Goal: Transaction & Acquisition: Purchase product/service

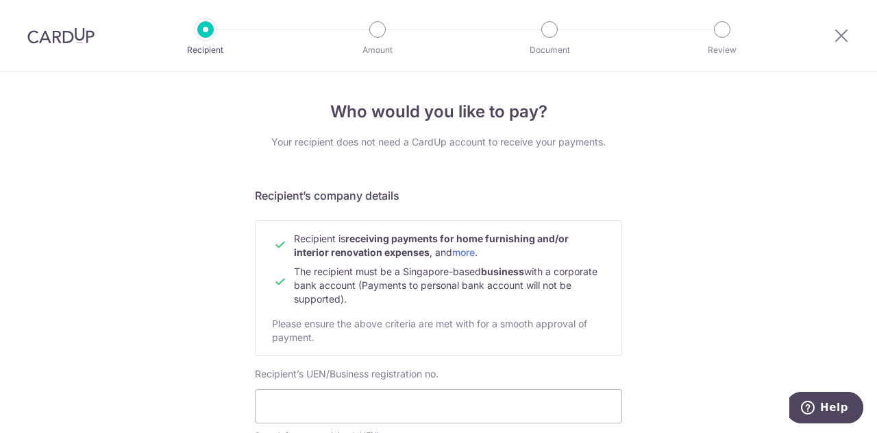
scroll to position [137, 0]
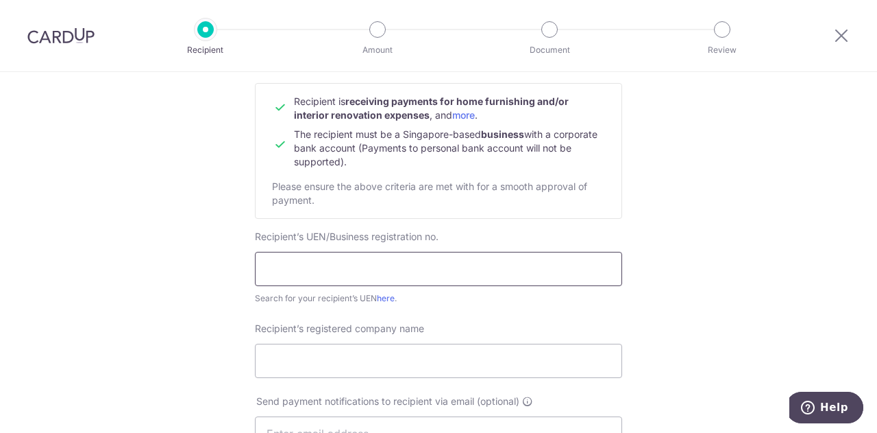
click at [294, 262] on input "text" at bounding box center [438, 269] width 367 height 34
paste input "201820967M"
type input "201820967M"
click at [317, 357] on input "Recipient’s registered company name" at bounding box center [438, 360] width 367 height 34
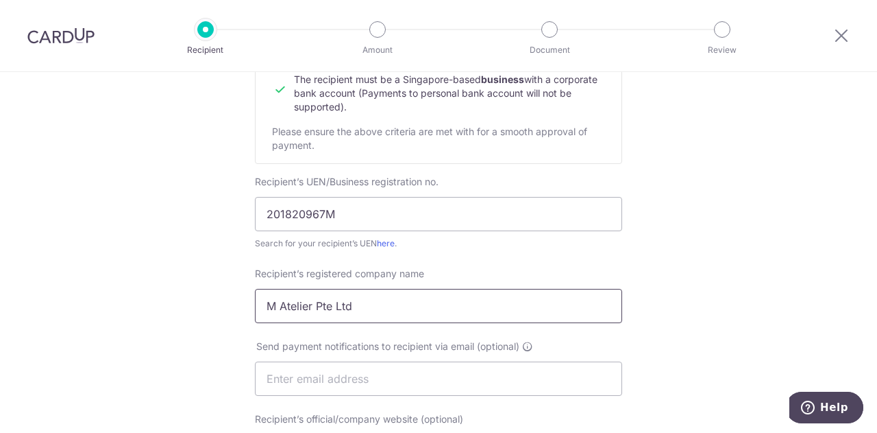
scroll to position [274, 0]
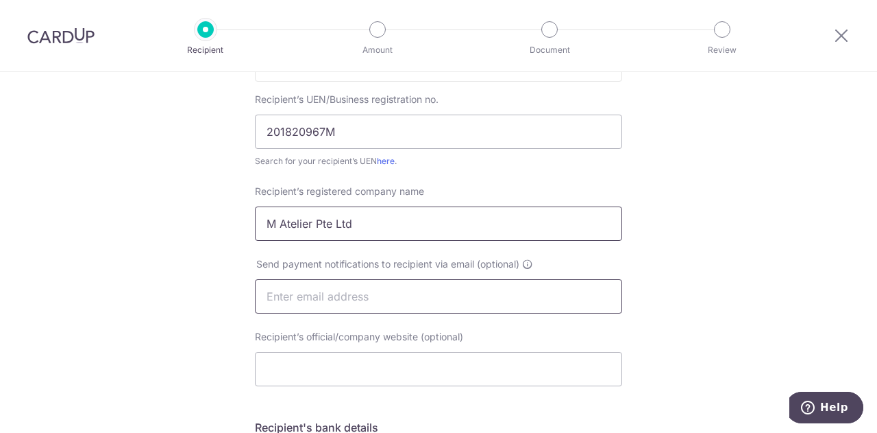
type input "M Atelier Pte Ltd"
click at [445, 295] on input "text" at bounding box center [438, 296] width 367 height 34
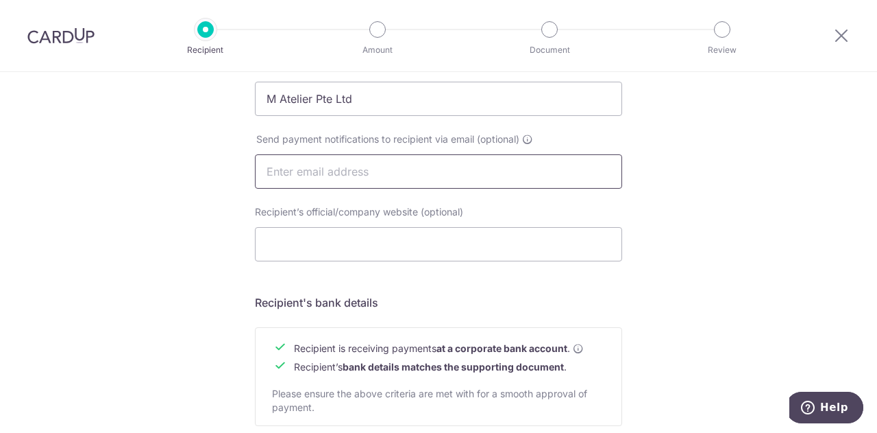
scroll to position [411, 0]
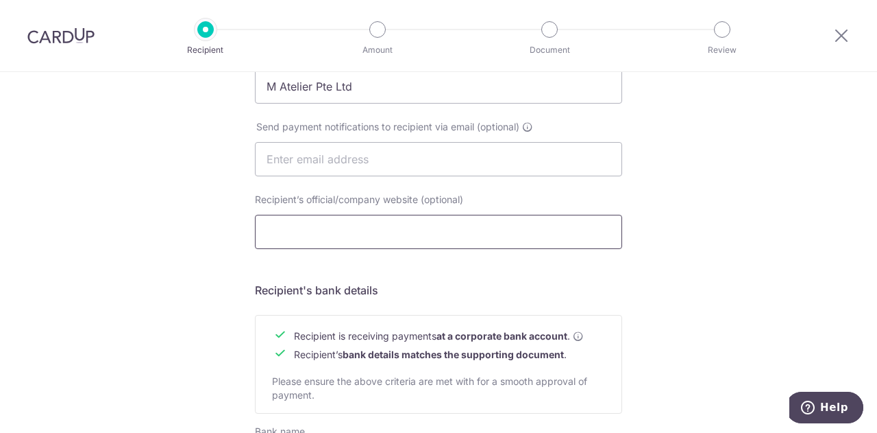
click at [442, 228] on input "Recipient’s official/company website (optional)" at bounding box center [438, 232] width 367 height 34
paste input "https://m-atelier.sg/"
type input "https://m-atelier.sg/"
click at [697, 284] on div "Who would you like to pay? Your recipient does not need a CardUp account to rec…" at bounding box center [438, 176] width 877 height 1031
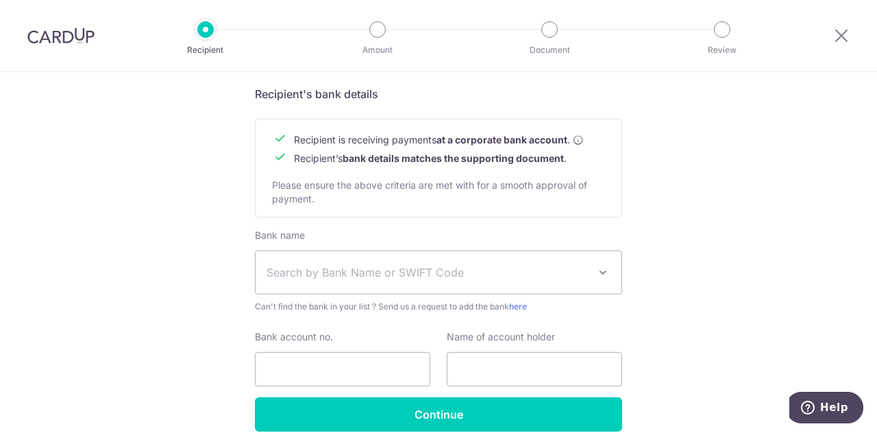
scroll to position [670, 0]
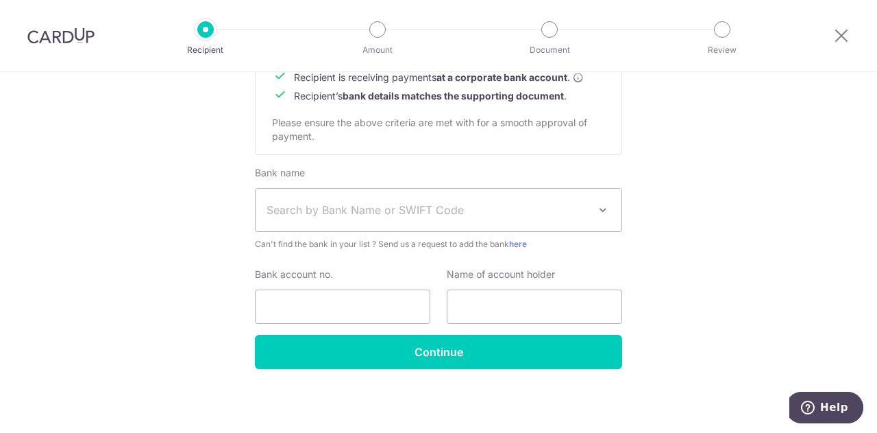
click at [502, 209] on span "Search by Bank Name or SWIFT Code" at bounding box center [428, 210] width 322 height 16
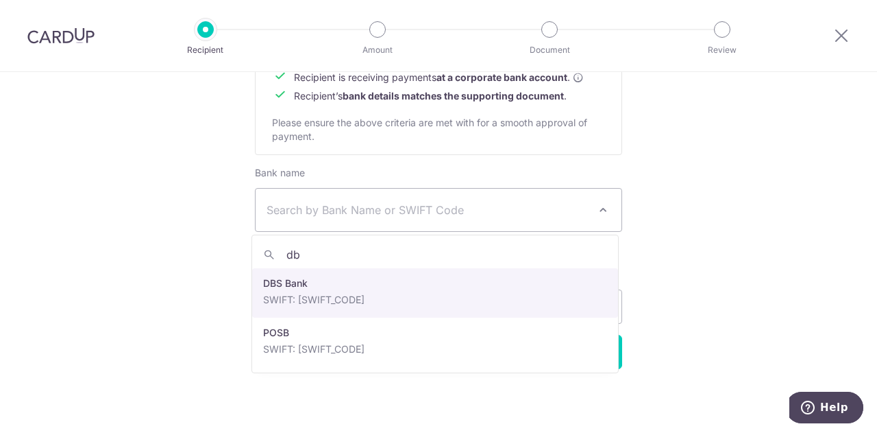
type input "db"
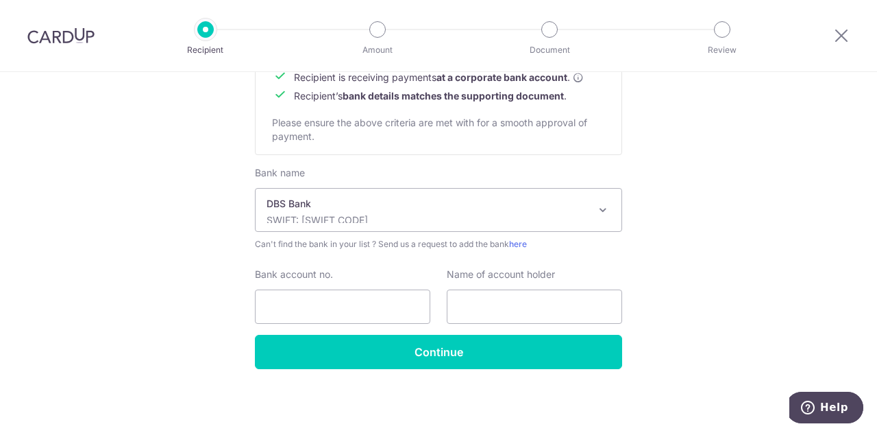
select select "6"
click at [413, 316] on input "Bank account no." at bounding box center [342, 306] width 175 height 34
type input "0724935056"
click at [548, 304] on input "text" at bounding box center [534, 306] width 175 height 34
drag, startPoint x: 455, startPoint y: 306, endPoint x: 614, endPoint y: 309, distance: 159.8
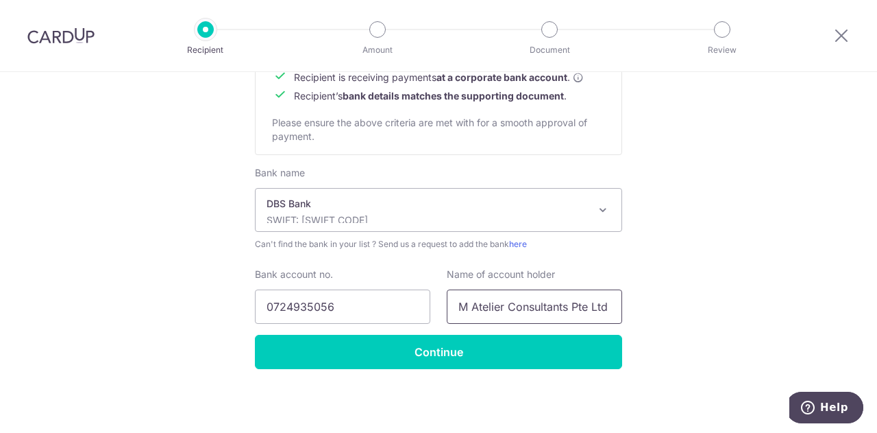
click at [614, 309] on input "M Atelier Consultants Pte Ltd" at bounding box center [534, 306] width 175 height 34
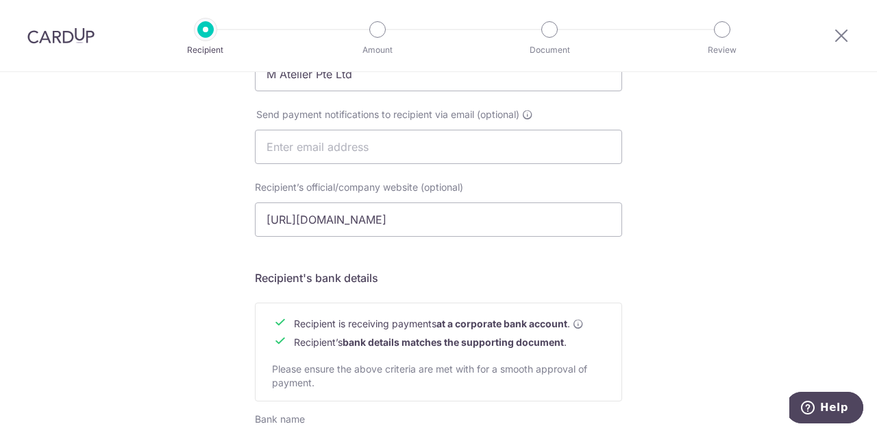
scroll to position [396, 0]
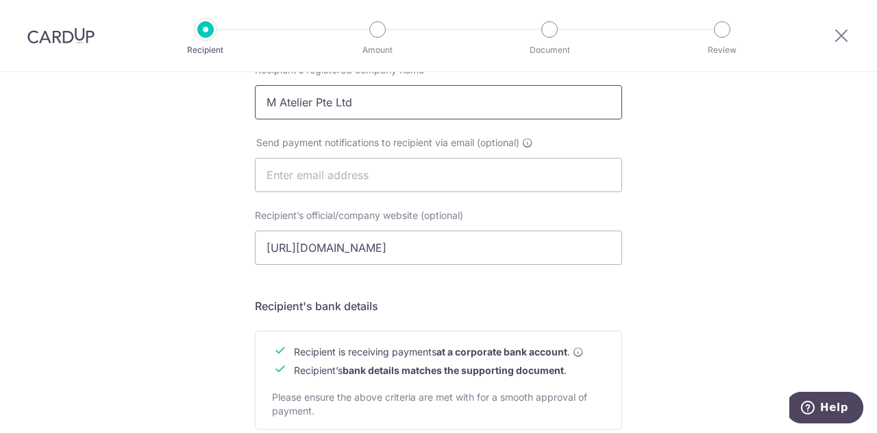
type input "M Atelier Consultants Pte Ltd"
drag, startPoint x: 261, startPoint y: 102, endPoint x: 355, endPoint y: 104, distance: 93.9
click at [354, 104] on input "M Atelier Pte Ltd" at bounding box center [438, 102] width 367 height 34
paste input "Consultants"
type input "M Atelier Consultants Pte Ltd"
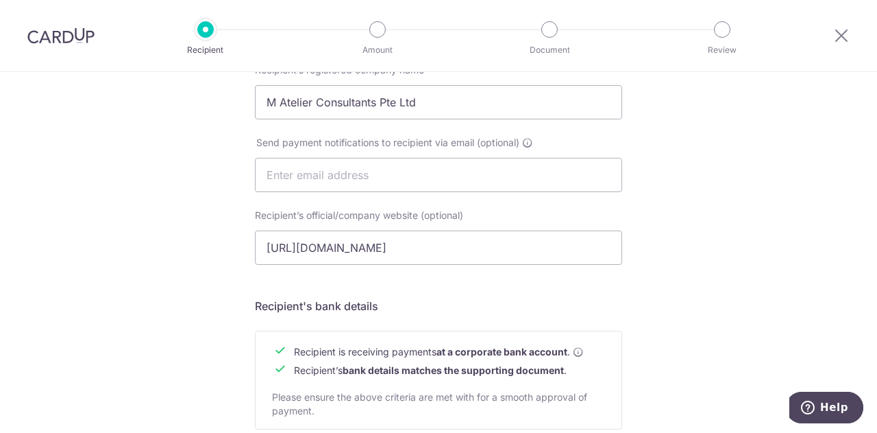
click at [736, 217] on div "Who would you like to pay? Your recipient does not need a CardUp account to rec…" at bounding box center [438, 191] width 877 height 1031
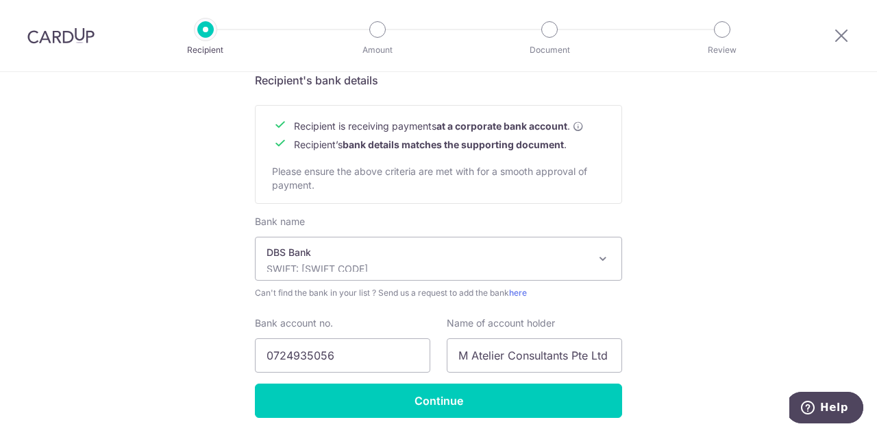
scroll to position [670, 0]
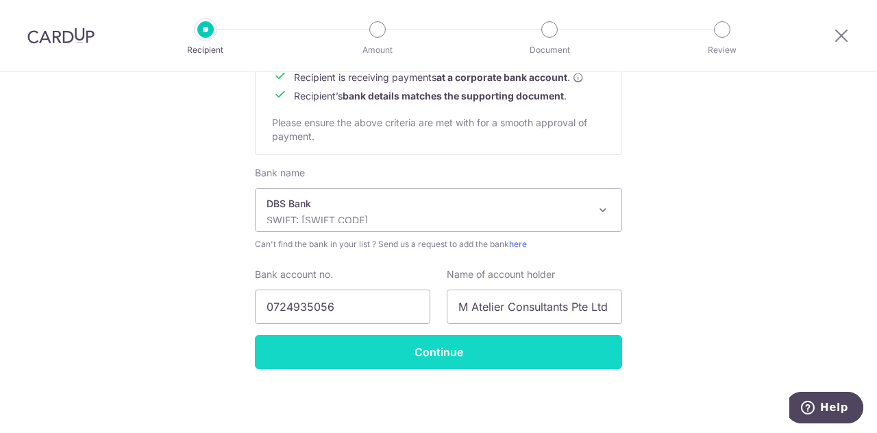
click at [510, 350] on input "Continue" at bounding box center [438, 352] width 367 height 34
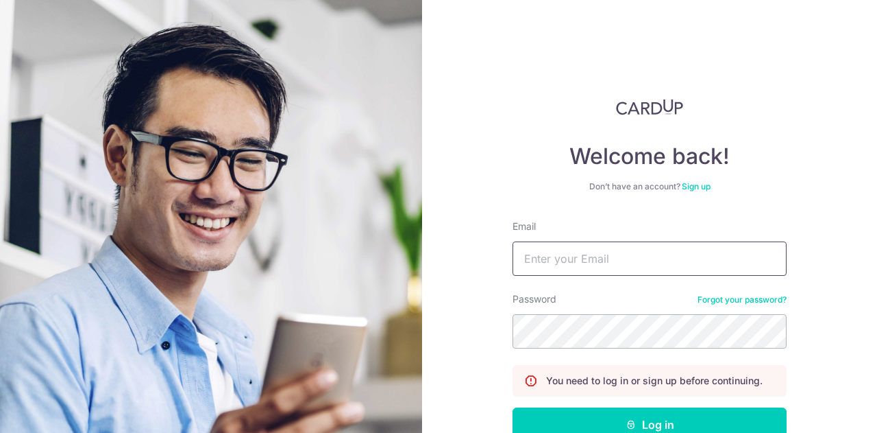
scroll to position [84, 0]
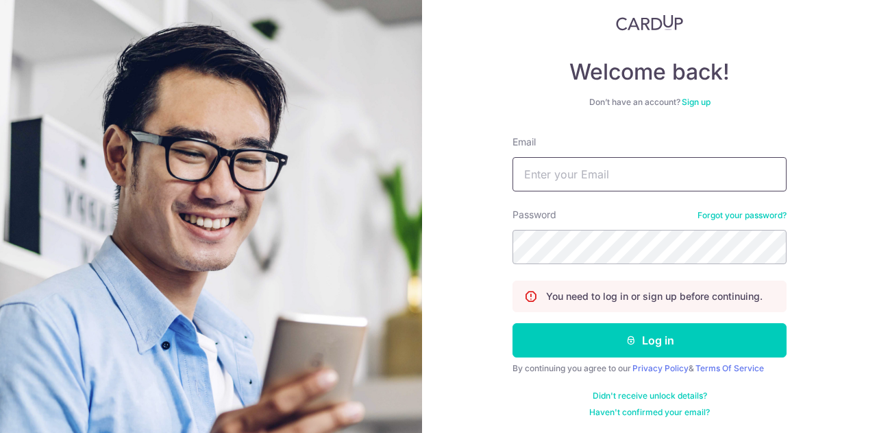
click at [637, 161] on input "Email" at bounding box center [650, 174] width 274 height 34
type input "siewying.lee@gmail.com"
click at [513, 323] on button "Log in" at bounding box center [650, 340] width 274 height 34
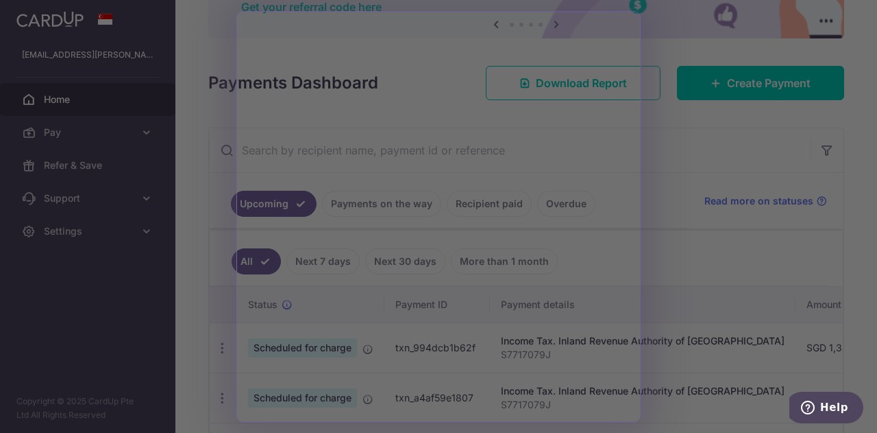
click at [677, 133] on div at bounding box center [443, 218] width 886 height 437
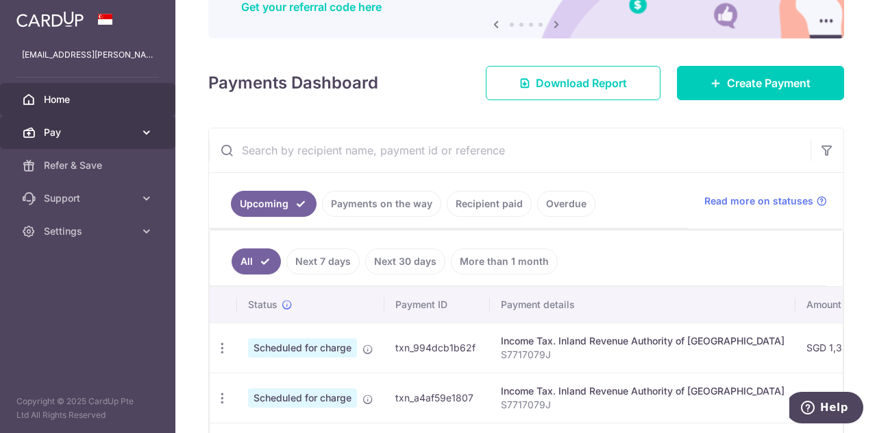
click at [140, 135] on icon at bounding box center [147, 132] width 14 height 14
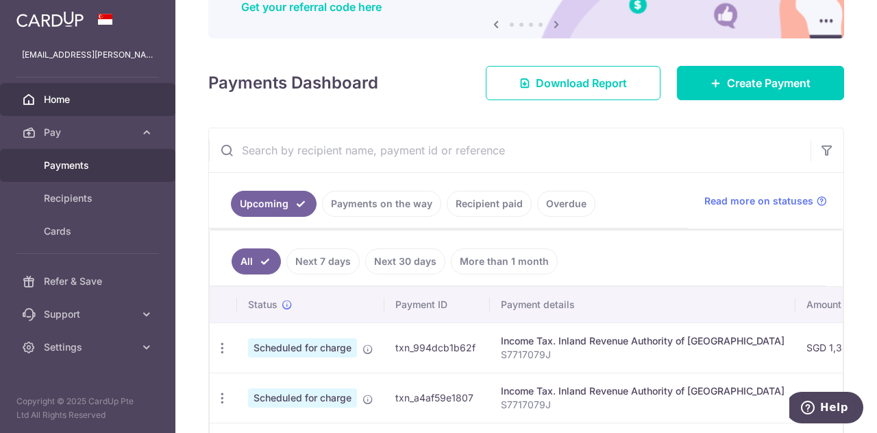
click at [122, 165] on span "Payments" at bounding box center [89, 165] width 90 height 14
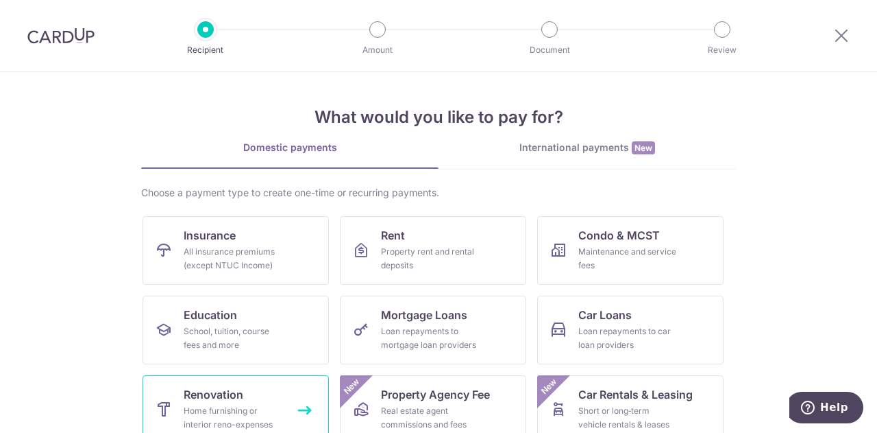
scroll to position [69, 0]
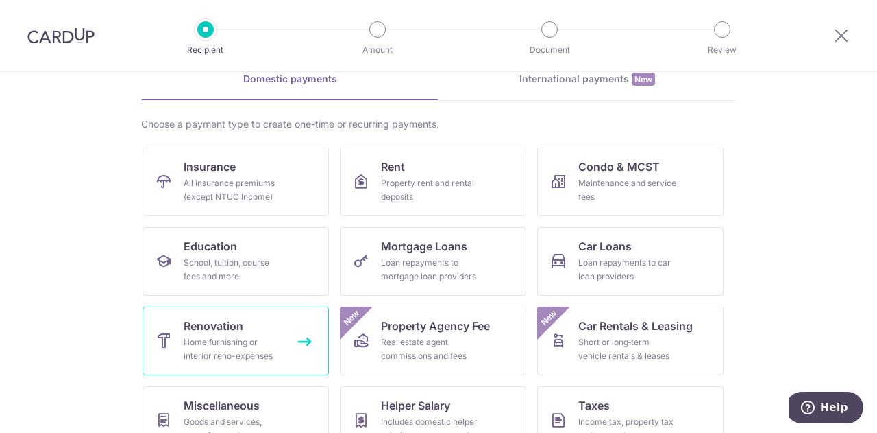
click at [206, 356] on div "Home furnishing or interior reno-expenses" at bounding box center [233, 348] width 99 height 27
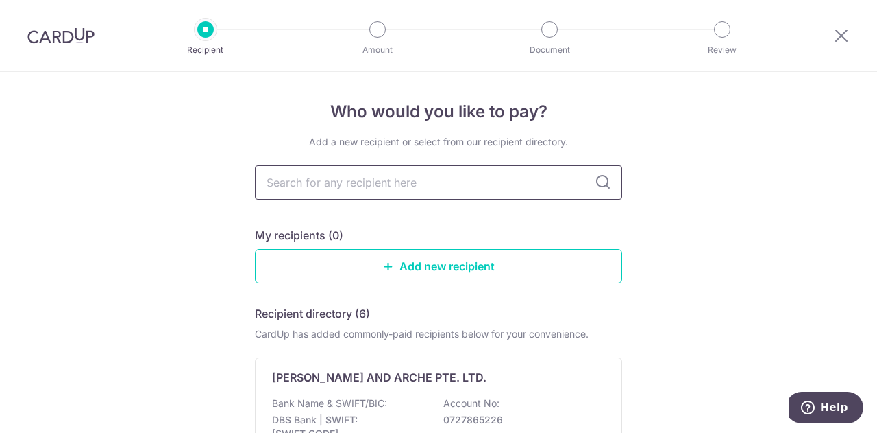
click at [372, 189] on input "text" at bounding box center [438, 182] width 367 height 34
type input "m atelier"
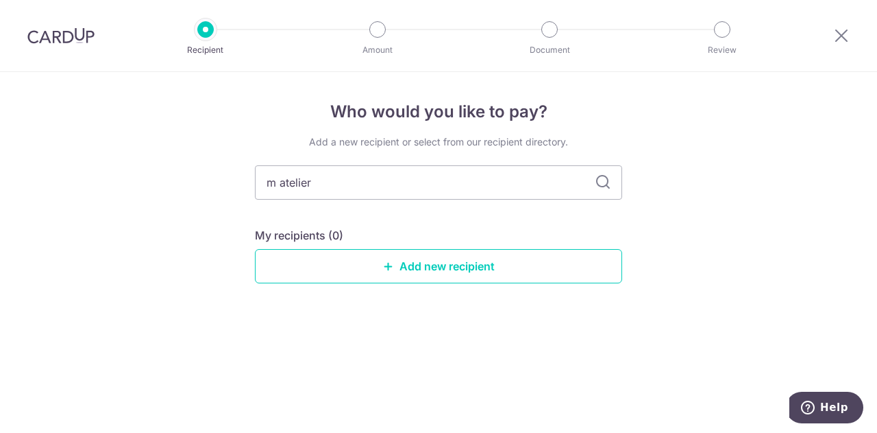
drag, startPoint x: 353, startPoint y: 186, endPoint x: 248, endPoint y: 179, distance: 105.1
click at [248, 179] on div "Who would you like to pay? Add a new recipient or select from our recipient dir…" at bounding box center [438, 252] width 877 height 361
type input "M Atelier Consultants Pte Ltd"
click at [408, 282] on div "Add a new recipient or select from our recipient directory. M Atelier Consultan…" at bounding box center [438, 220] width 367 height 170
click at [417, 271] on link "Add new recipient" at bounding box center [438, 266] width 367 height 34
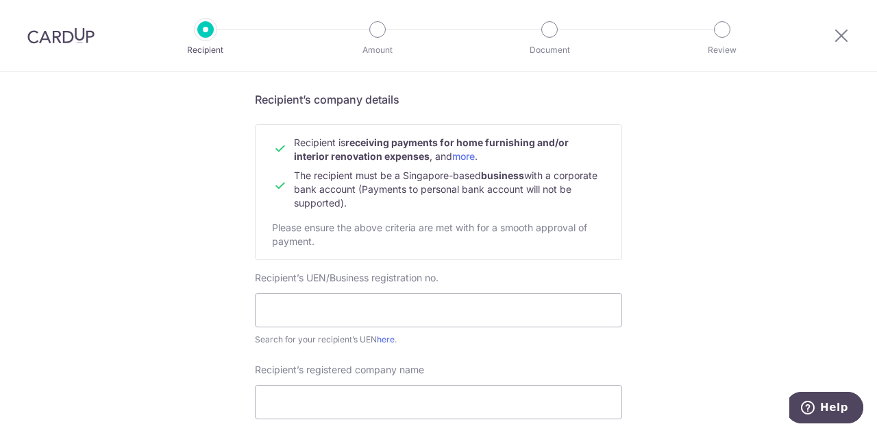
scroll to position [69, 0]
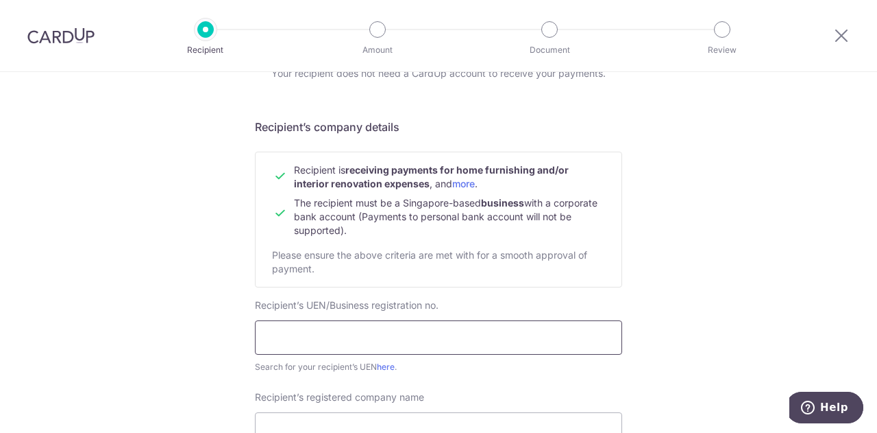
click at [346, 328] on input "text" at bounding box center [438, 337] width 367 height 34
paste input "201820967M"
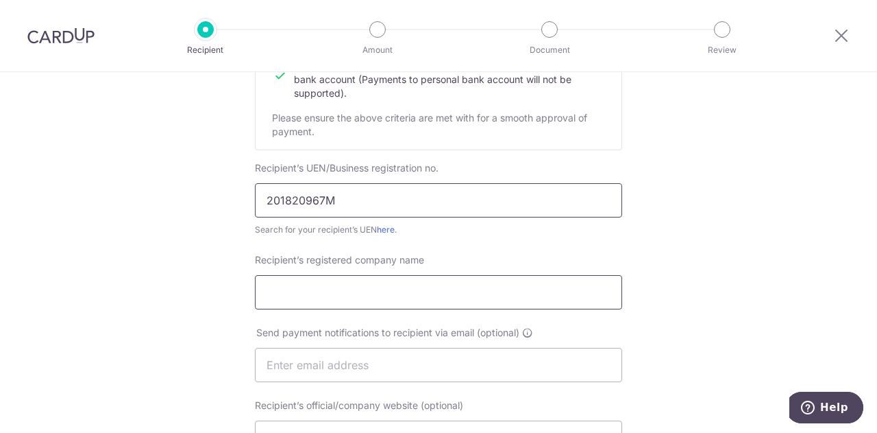
type input "201820967M"
drag, startPoint x: 355, startPoint y: 295, endPoint x: 366, endPoint y: 278, distance: 20.3
click at [355, 295] on input "Recipient’s registered company name" at bounding box center [438, 292] width 367 height 34
type input "M Atelier Consultants Pte Ltd"
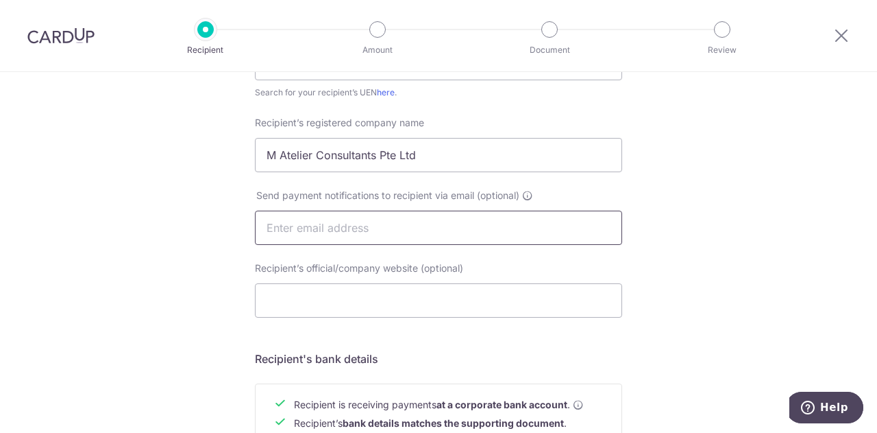
click at [347, 227] on input "text" at bounding box center [438, 227] width 367 height 34
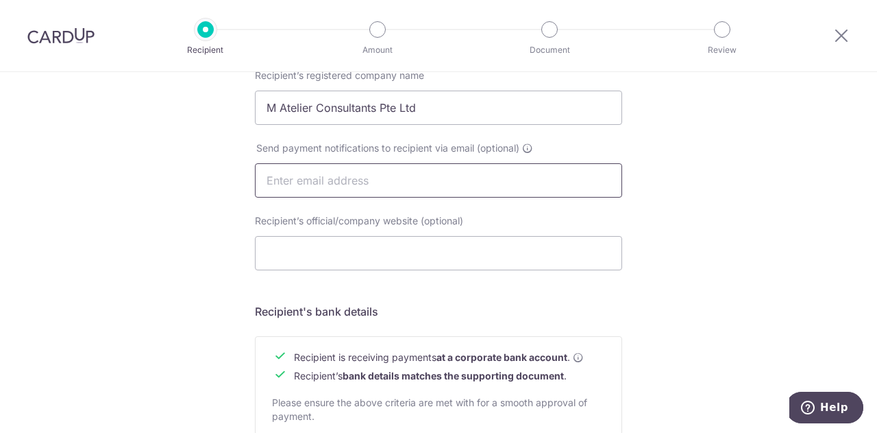
scroll to position [411, 0]
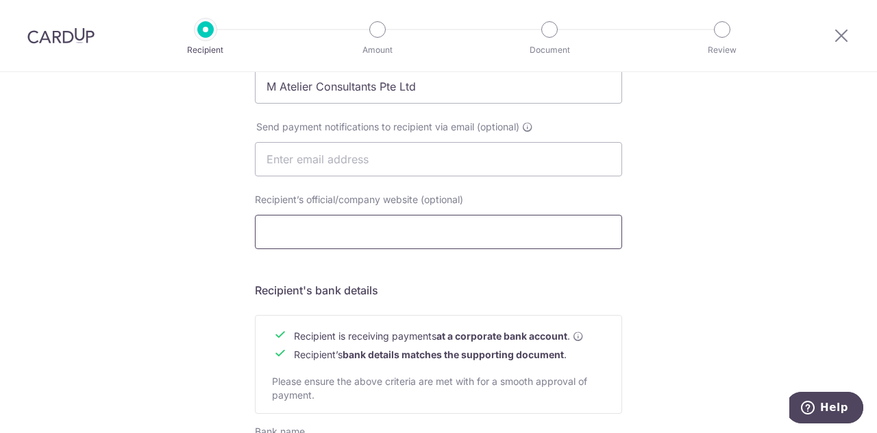
click at [354, 236] on input "Recipient’s official/company website (optional)" at bounding box center [438, 232] width 367 height 34
paste input "https://m-atelier.sg/"
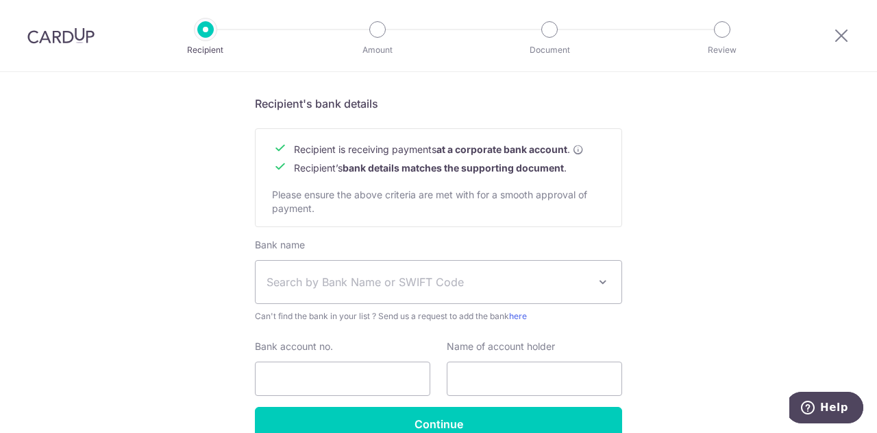
scroll to position [617, 0]
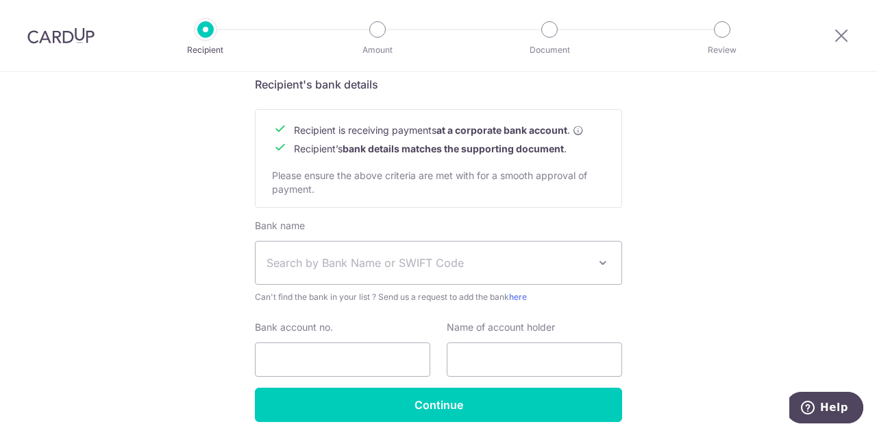
type input "https://m-atelier.sg/"
click at [439, 267] on span "Search by Bank Name or SWIFT Code" at bounding box center [428, 262] width 322 height 16
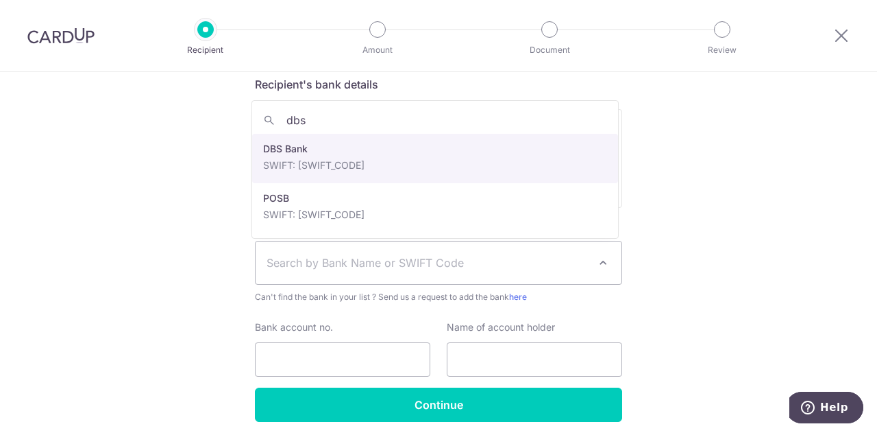
type input "dbs"
select select "6"
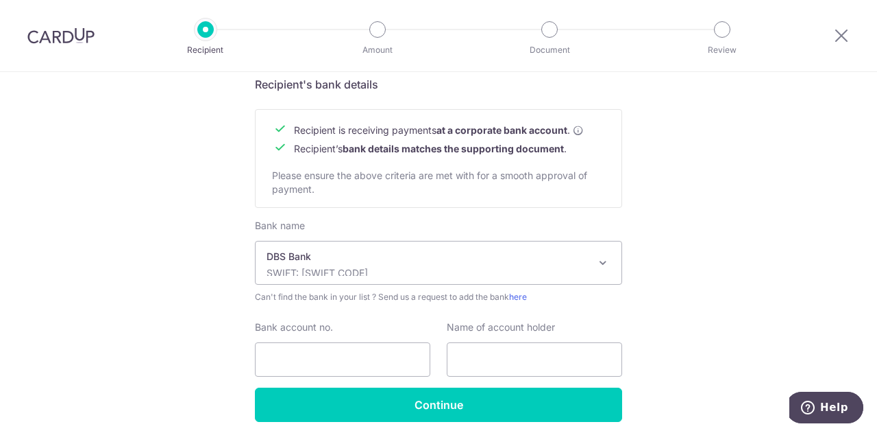
click at [389, 279] on span "DBS Bank SWIFT: DBSSSGSGXXX" at bounding box center [439, 262] width 366 height 43
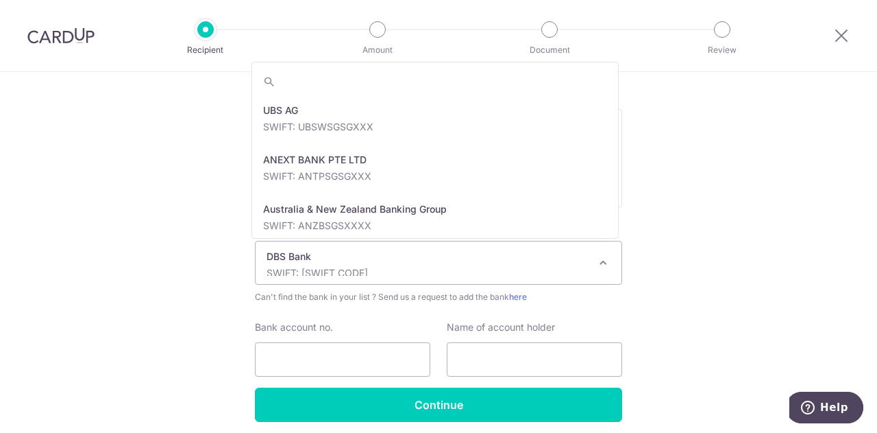
scroll to position [987, 0]
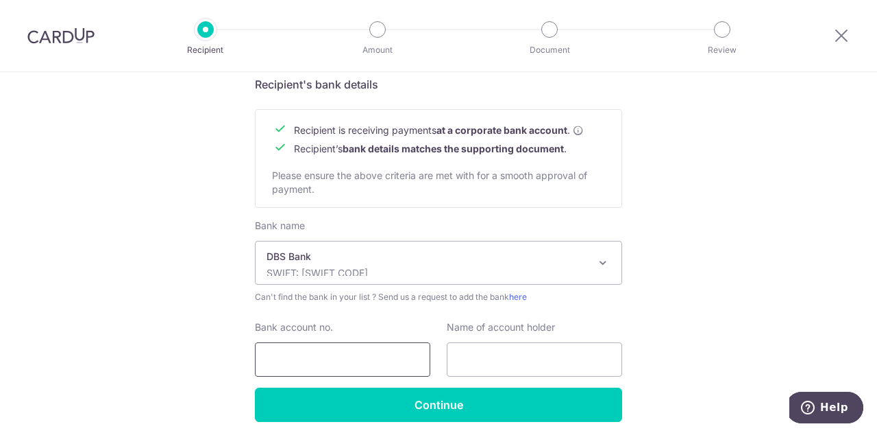
click at [372, 354] on input "Bank account no." at bounding box center [342, 359] width 175 height 34
type input "0724935056"
click at [568, 348] on input "text" at bounding box center [534, 359] width 175 height 34
type input "M Atelier Consultants Pte Ltd"
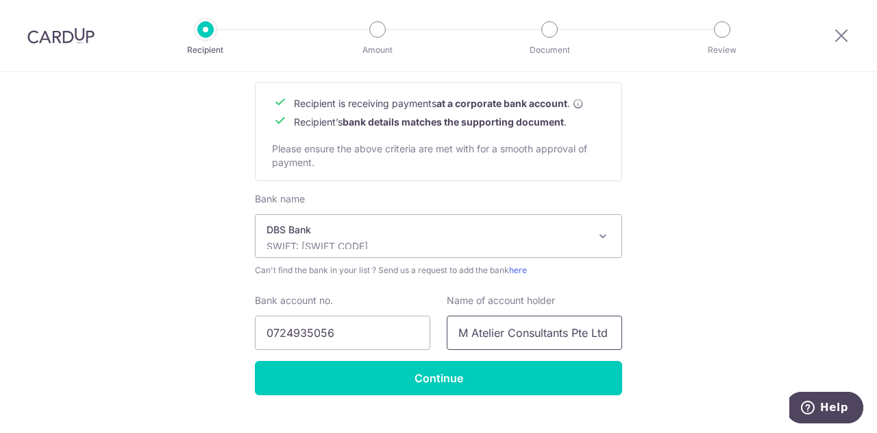
scroll to position [670, 0]
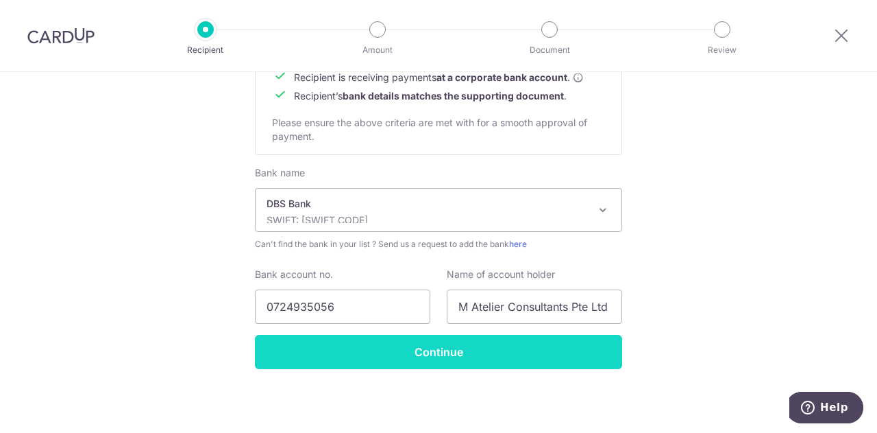
click at [487, 349] on input "Continue" at bounding box center [438, 352] width 367 height 34
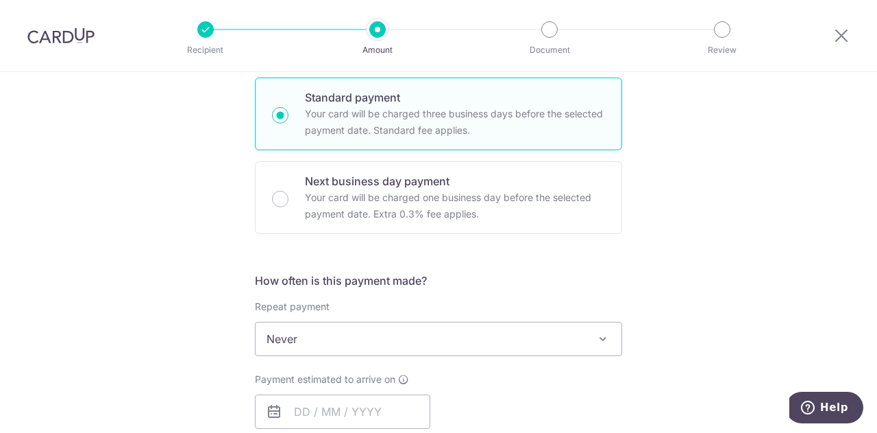
scroll to position [411, 0]
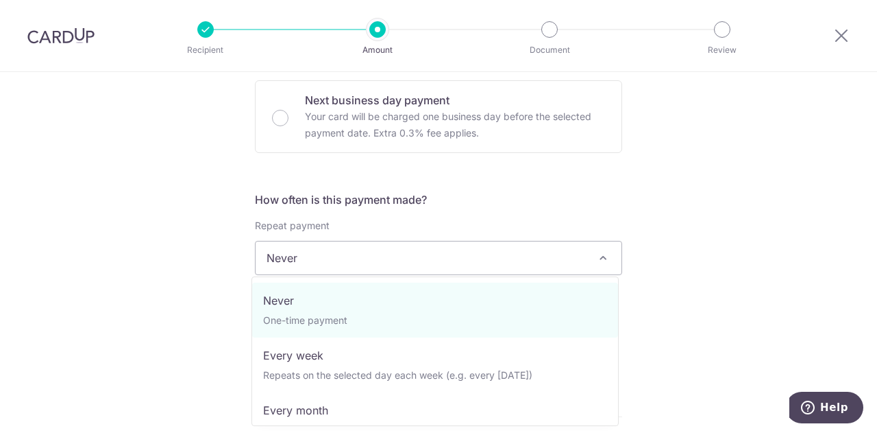
click at [601, 264] on span at bounding box center [603, 258] width 16 height 16
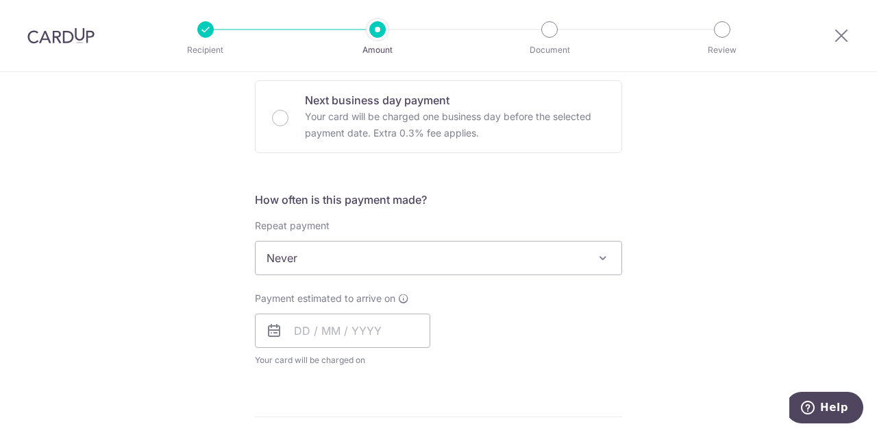
click at [509, 250] on span "Never" at bounding box center [439, 257] width 366 height 33
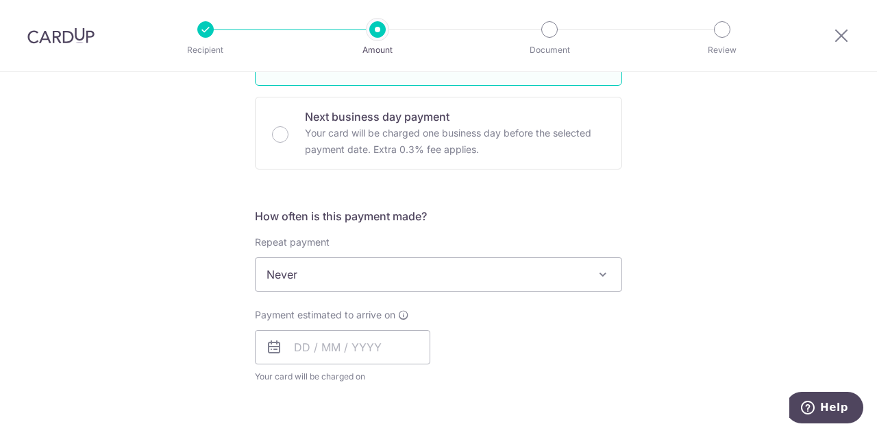
scroll to position [480, 0]
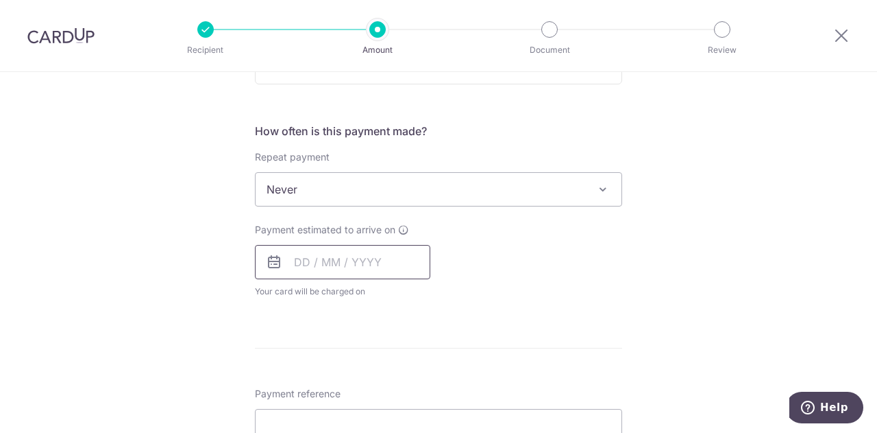
click at [293, 258] on input "text" at bounding box center [342, 262] width 175 height 34
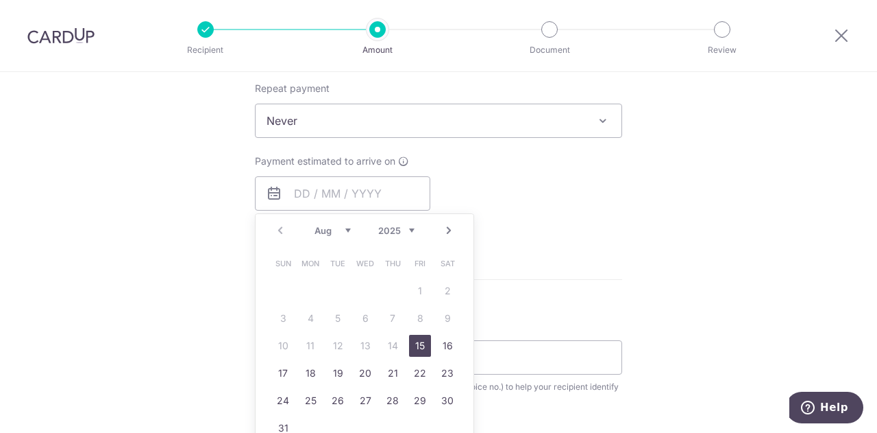
click at [415, 346] on link "15" at bounding box center [420, 346] width 22 height 22
type input "[DATE]"
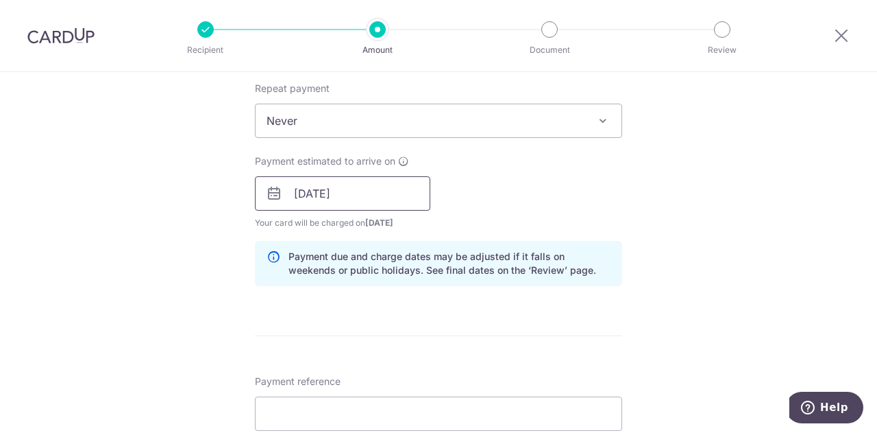
click at [336, 195] on input "[DATE]" at bounding box center [342, 193] width 175 height 34
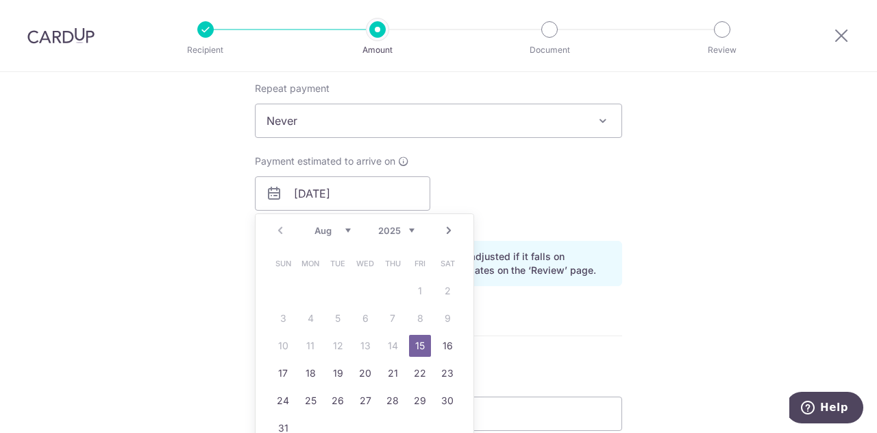
click at [411, 345] on link "15" at bounding box center [420, 346] width 22 height 22
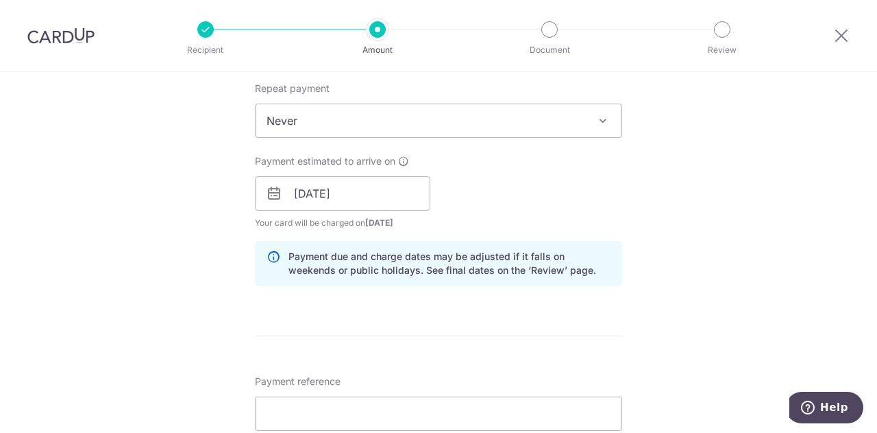
click at [709, 294] on div "Tell us more about your payment Enter payment amount SGD Recipient added succes…" at bounding box center [438, 218] width 877 height 1388
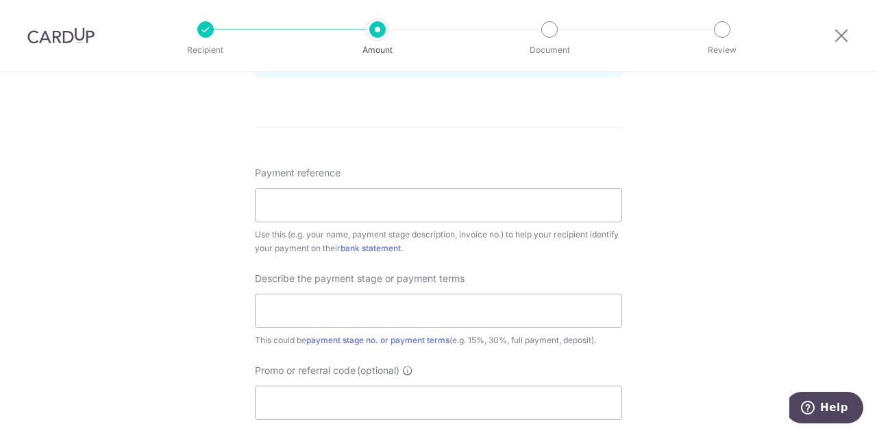
scroll to position [823, 0]
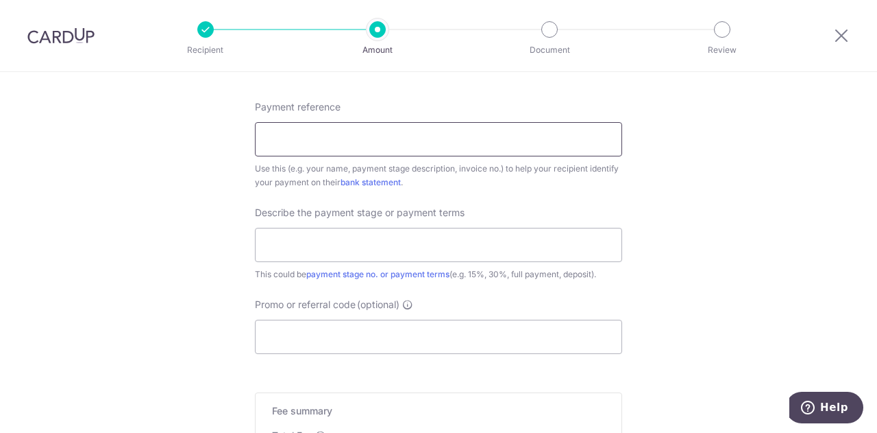
click at [510, 139] on input "Payment reference" at bounding box center [438, 139] width 367 height 34
click at [511, 139] on input "Payment reference" at bounding box center [438, 139] width 367 height 34
type input "[PERSON_NAME] [PERSON_NAME]"
click at [462, 260] on div "Describe the payment stage or payment terms This could be payment stage no. or …" at bounding box center [438, 243] width 367 height 75
click at [463, 250] on input "text" at bounding box center [438, 245] width 367 height 34
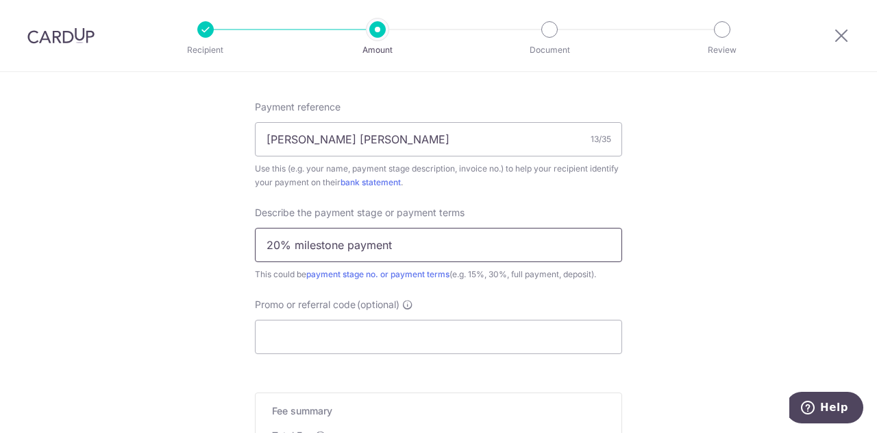
click at [291, 246] on input "20% milestone payment" at bounding box center [438, 245] width 367 height 34
click at [293, 245] on input "20% milestone payment" at bounding box center [438, 245] width 367 height 34
type input "20% 1st milestone payment"
click at [396, 141] on input "[PERSON_NAME] [PERSON_NAME]" at bounding box center [438, 139] width 367 height 34
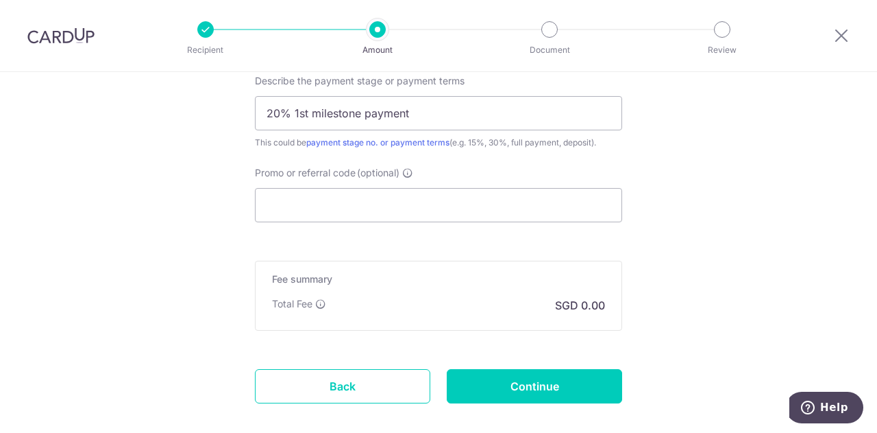
scroll to position [960, 0]
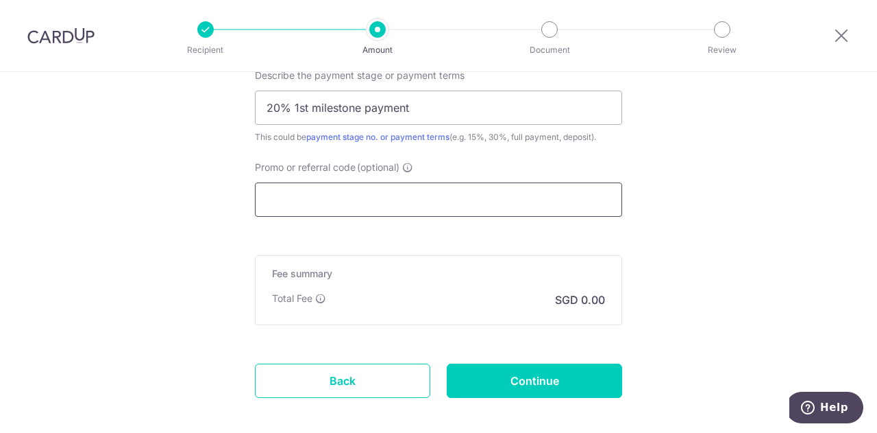
type input "[PERSON_NAME] [PERSON_NAME], MACS25006"
click at [389, 193] on input "Promo or referral code (optional)" at bounding box center [438, 199] width 367 height 34
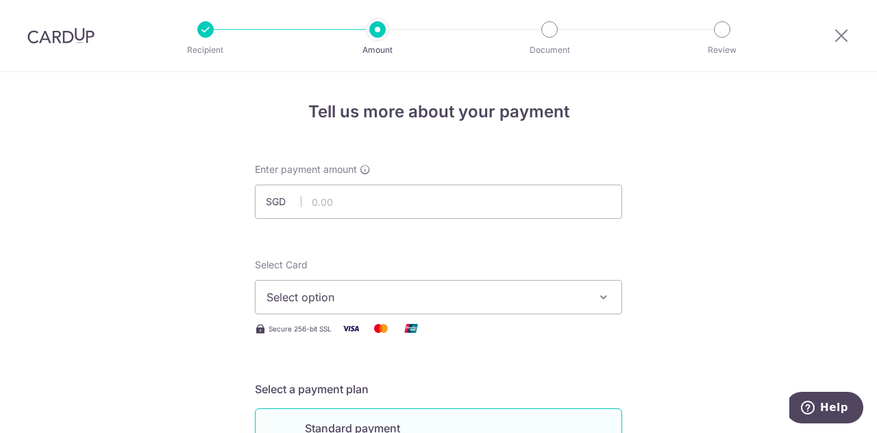
scroll to position [0, 0]
click at [402, 193] on input "text" at bounding box center [438, 201] width 367 height 34
type input "4,963.00"
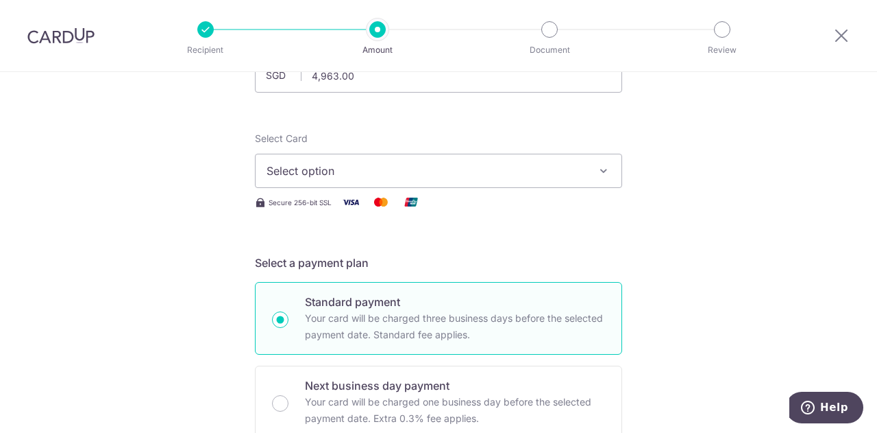
scroll to position [137, 0]
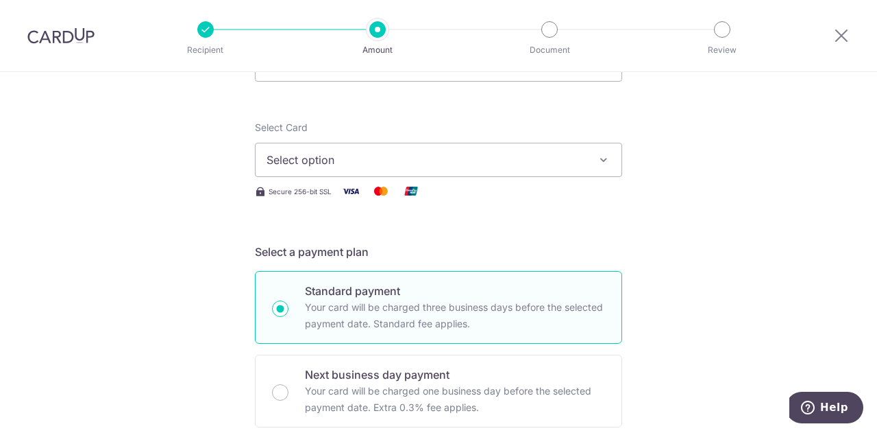
click at [597, 163] on icon "button" at bounding box center [604, 160] width 14 height 14
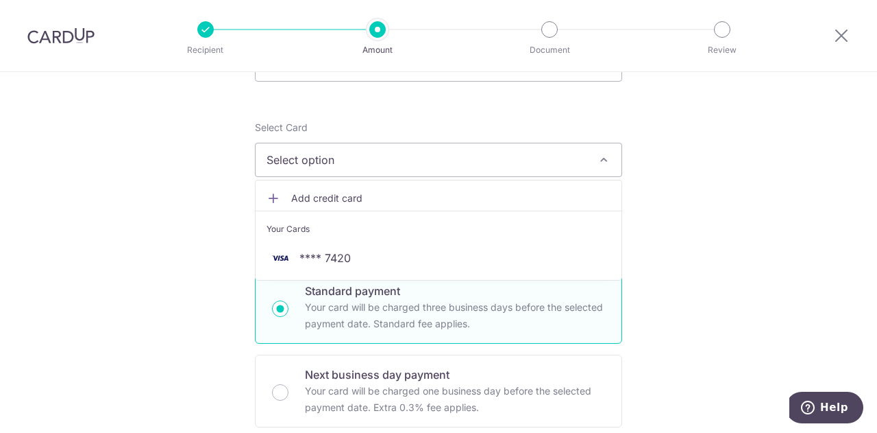
click at [491, 160] on span "Select option" at bounding box center [426, 160] width 319 height 16
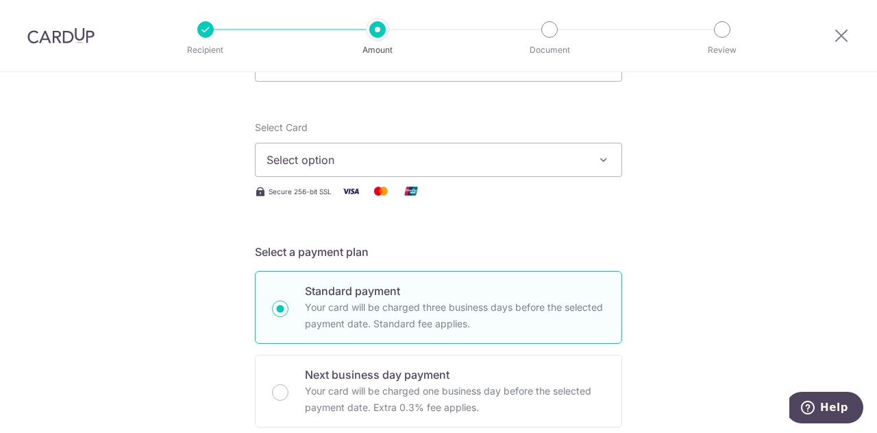
click at [574, 162] on span "Select option" at bounding box center [426, 160] width 319 height 16
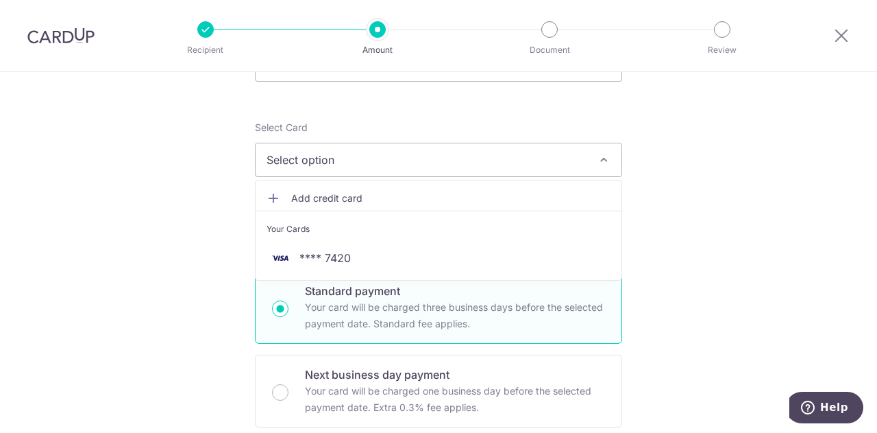
click at [367, 165] on span "Select option" at bounding box center [426, 160] width 319 height 16
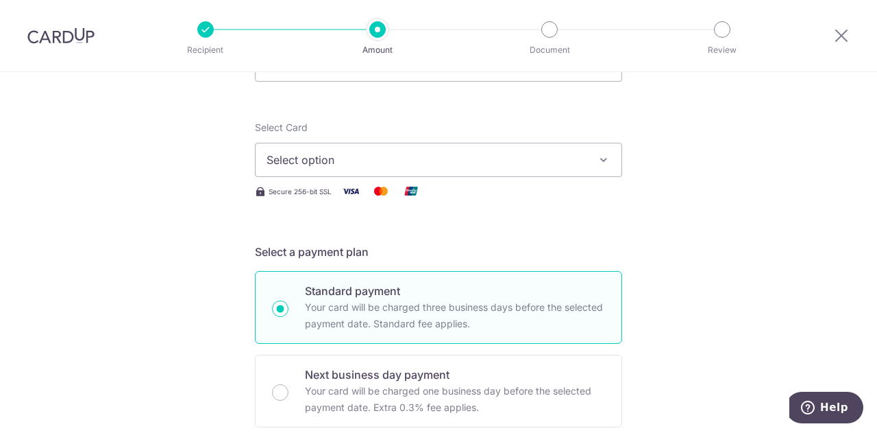
click at [452, 164] on span "Select option" at bounding box center [426, 160] width 319 height 16
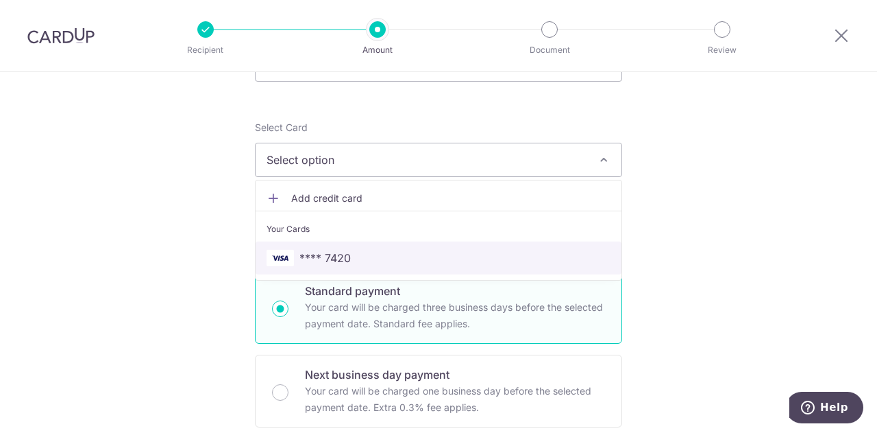
click at [372, 258] on span "**** 7420" at bounding box center [439, 258] width 344 height 16
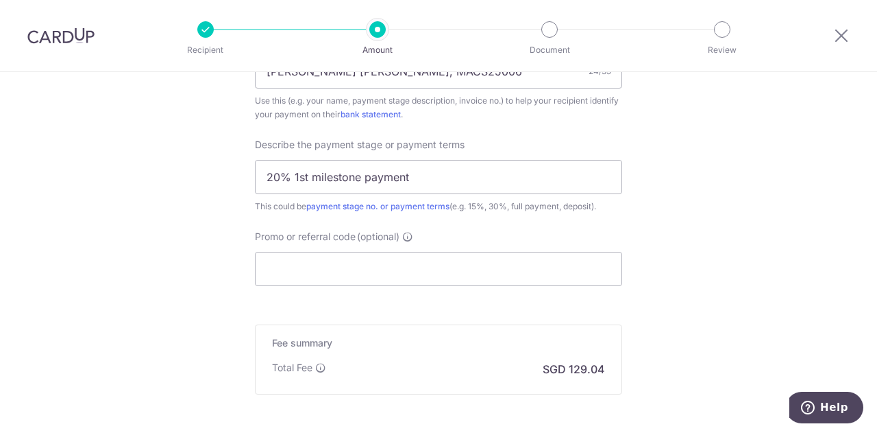
scroll to position [891, 0]
click at [359, 268] on input "Promo or referral code (optional)" at bounding box center [438, 268] width 367 height 34
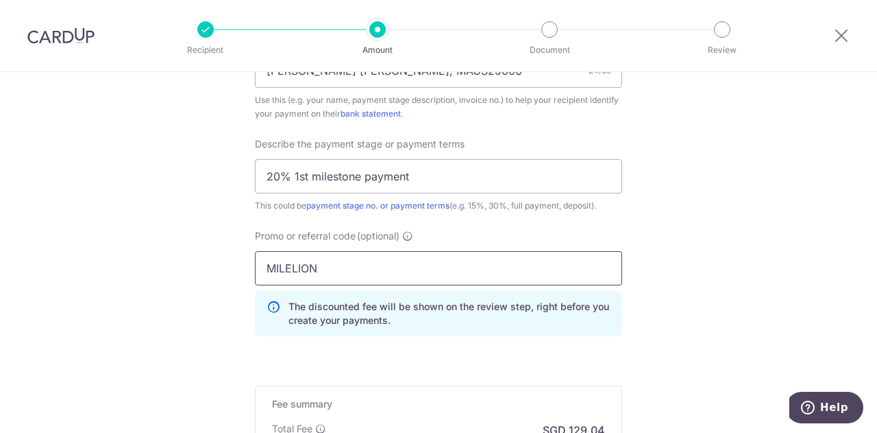
type input "MILELION"
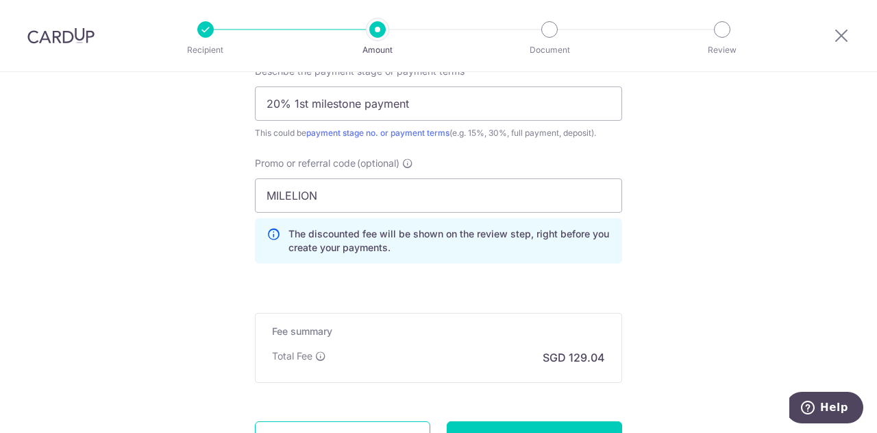
scroll to position [1085, 0]
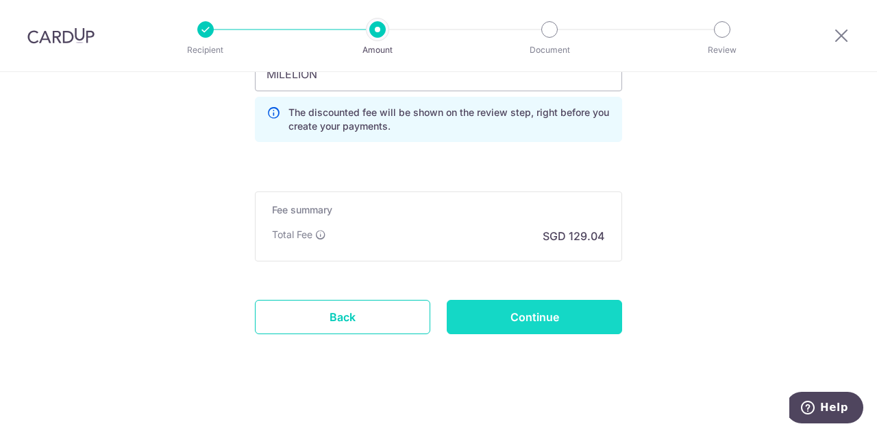
click at [555, 306] on input "Continue" at bounding box center [534, 317] width 175 height 34
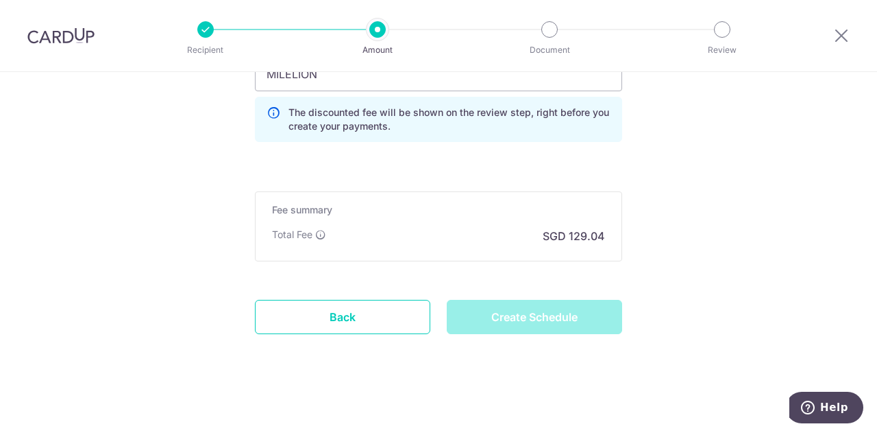
type input "Create Schedule"
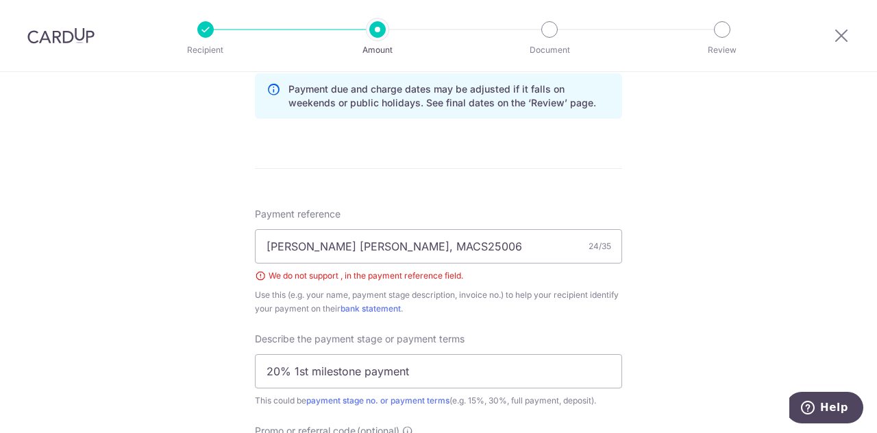
scroll to position [705, 0]
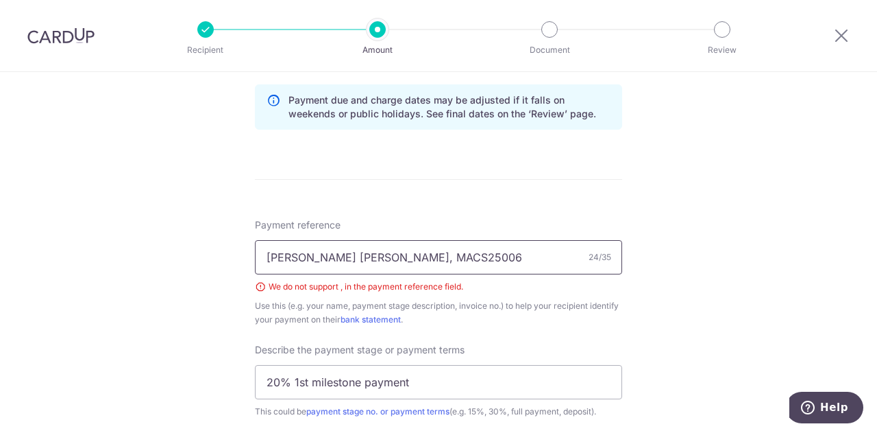
drag, startPoint x: 336, startPoint y: 256, endPoint x: 349, endPoint y: 253, distance: 13.3
click at [349, 253] on input "[PERSON_NAME] [PERSON_NAME], MACS25006" at bounding box center [438, 257] width 367 height 34
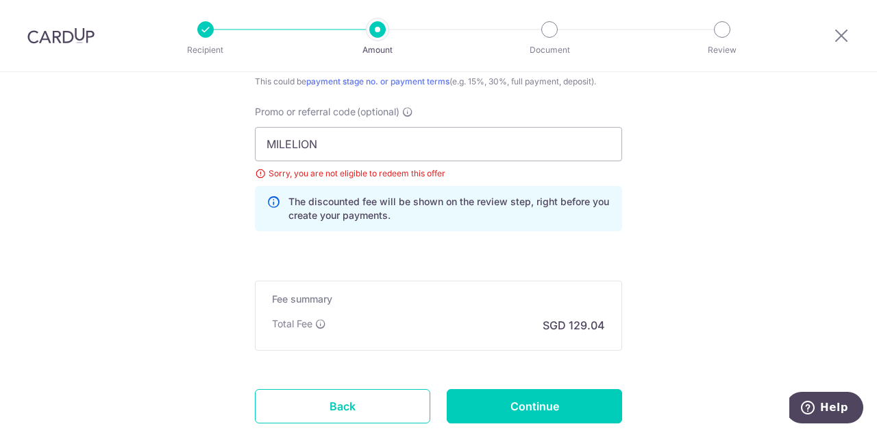
scroll to position [1028, 0]
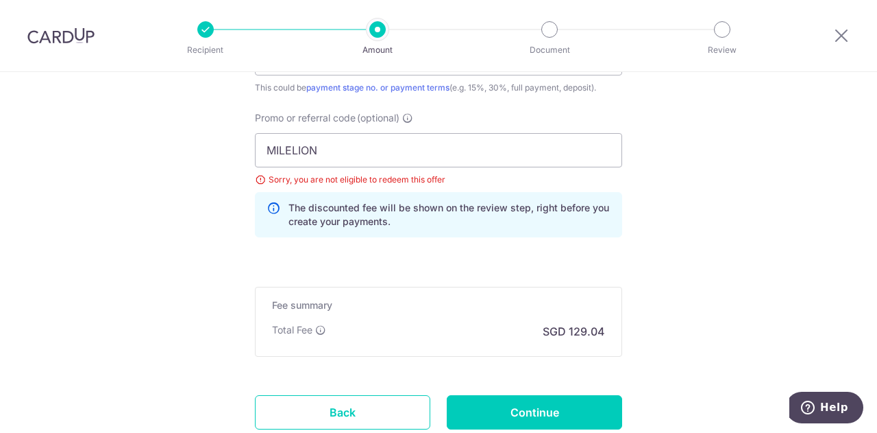
type input "[PERSON_NAME] [PERSON_NAME] MACS25006"
drag, startPoint x: 295, startPoint y: 145, endPoint x: 236, endPoint y: 145, distance: 59.6
paste input "3NEWR3"
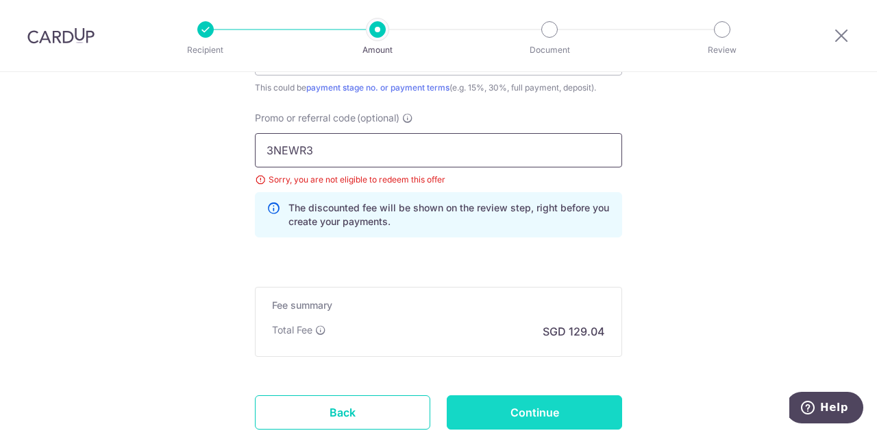
type input "3NEWR3"
click at [500, 407] on input "Continue" at bounding box center [534, 412] width 175 height 34
type input "Create Schedule"
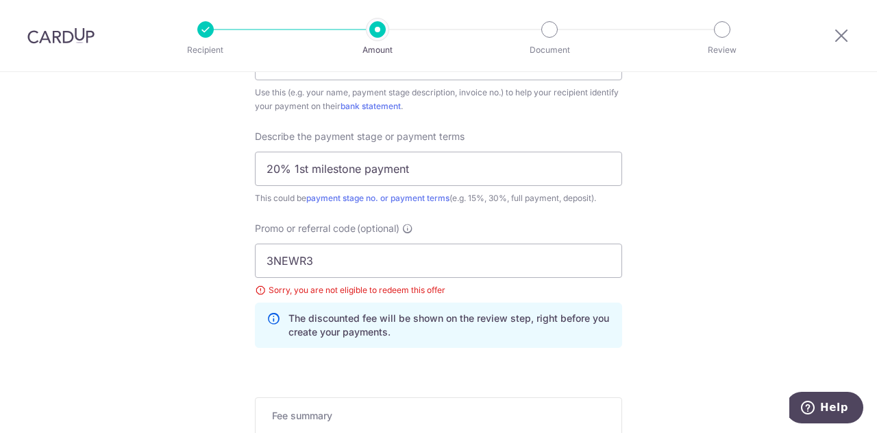
scroll to position [967, 0]
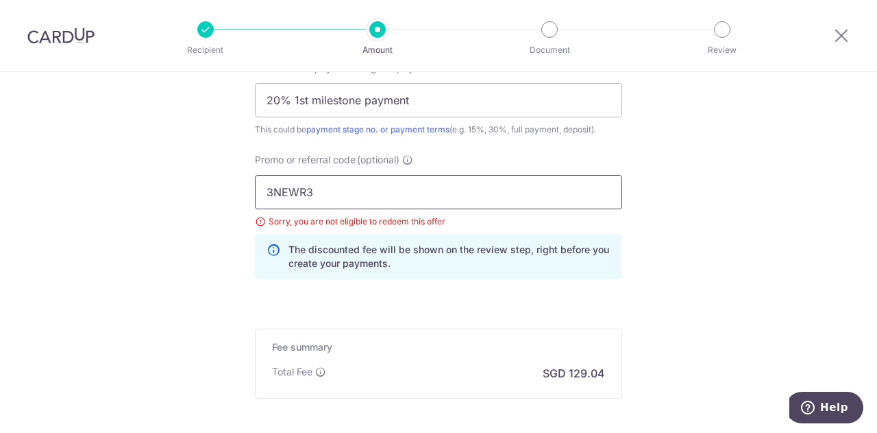
drag, startPoint x: 341, startPoint y: 186, endPoint x: 256, endPoint y: 189, distance: 84.4
click at [256, 189] on input "3NEWR3" at bounding box center [438, 192] width 367 height 34
paste input "OFF225"
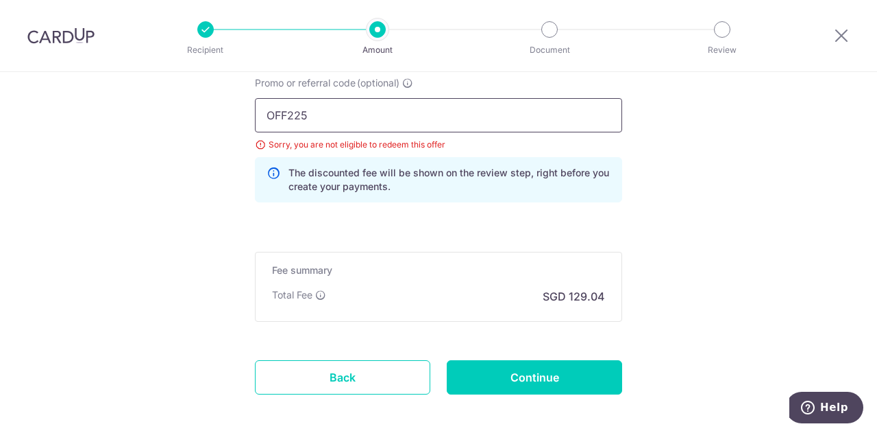
scroll to position [1104, 0]
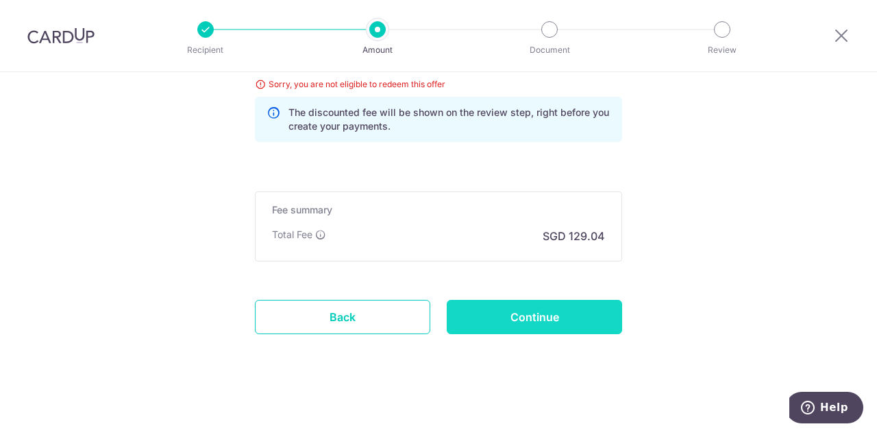
type input "OFF225"
click at [495, 317] on input "Continue" at bounding box center [534, 317] width 175 height 34
type input "Update Schedule"
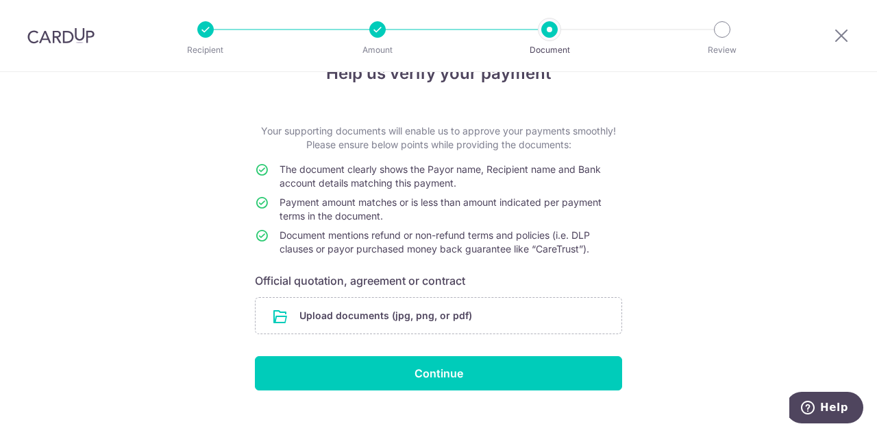
scroll to position [59, 0]
